Goal: Understand process/instructions: Learn how to perform a task or action

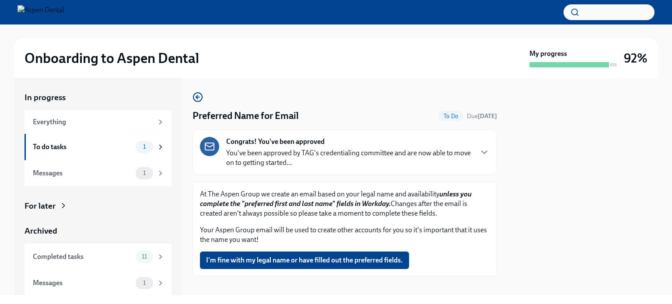
scroll to position [9, 0]
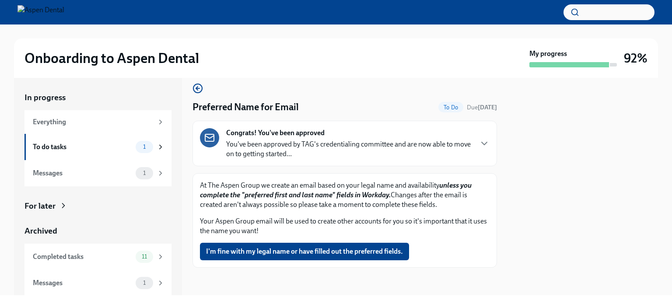
click at [475, 137] on div "Congrats! You've been approved You've been approved by TAG's credentialing comm…" at bounding box center [344, 143] width 289 height 31
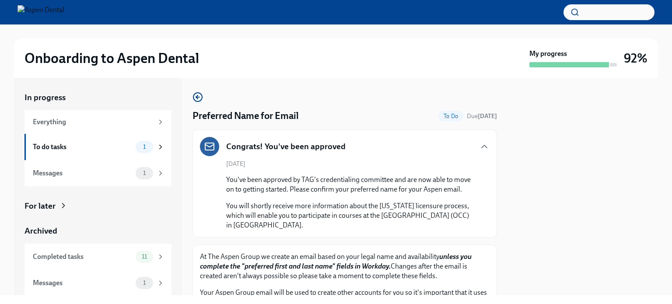
scroll to position [80, 0]
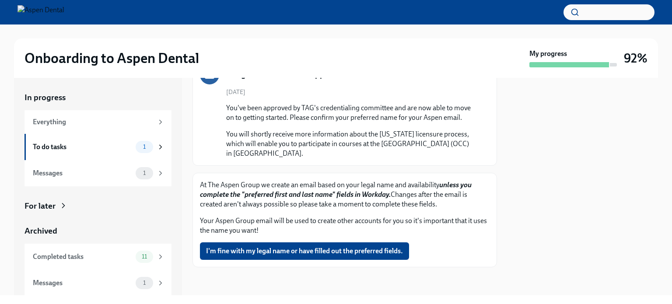
click at [253, 244] on button "I'm fine with my legal name or have filled out the preferred fields." at bounding box center [304, 250] width 209 height 17
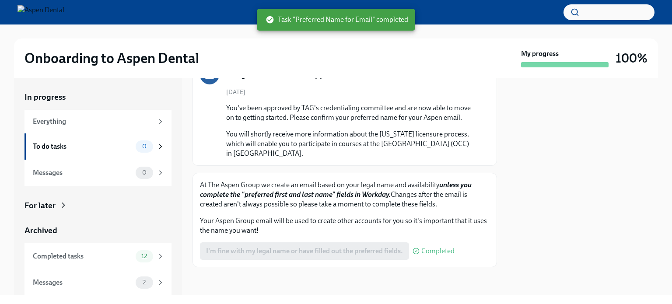
scroll to position [0, 0]
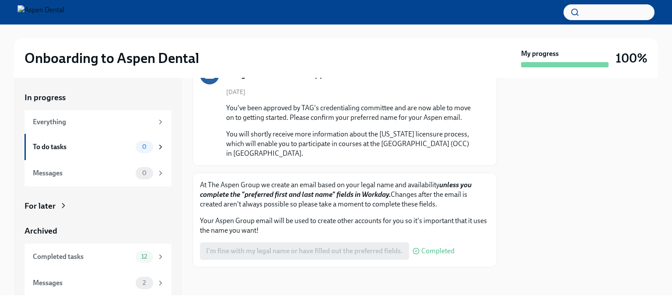
click at [136, 286] on div "2" at bounding box center [144, 283] width 17 height 12
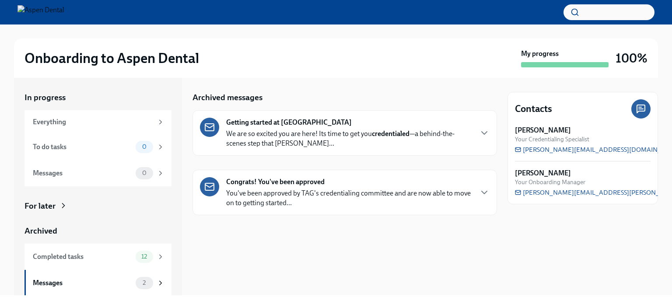
click at [271, 143] on p "We are so excited you are here! Its time to get you credentialed —a behind-the-…" at bounding box center [349, 138] width 246 height 19
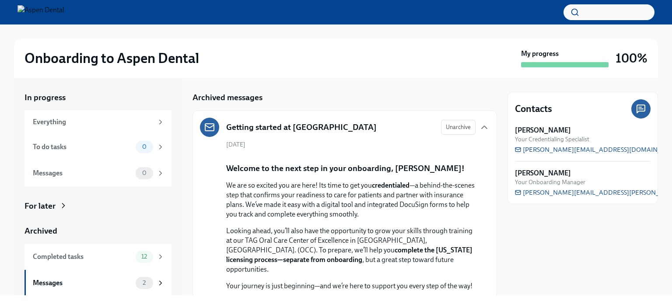
click at [479, 128] on icon "button" at bounding box center [484, 127] width 10 height 10
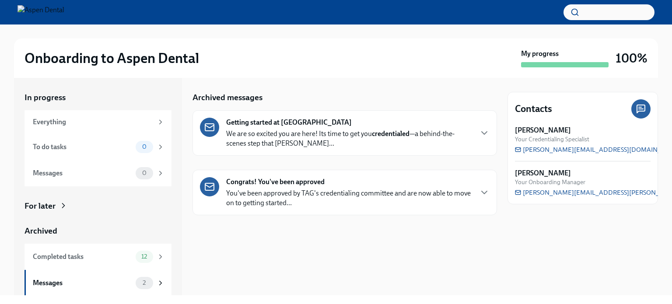
click at [446, 182] on div "Congrats! You've been approved You've been approved by TAG's credentialing comm…" at bounding box center [349, 192] width 246 height 31
